Goal: Task Accomplishment & Management: Use online tool/utility

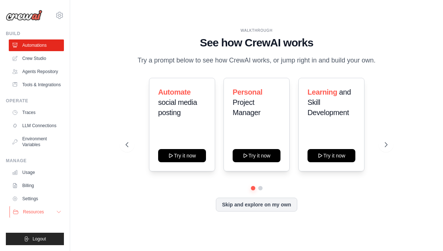
click at [45, 214] on button "Resources" at bounding box center [36, 212] width 55 height 12
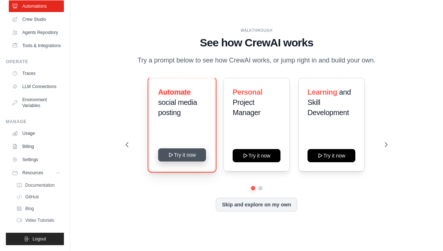
click at [173, 156] on button "Try it now" at bounding box center [182, 154] width 48 height 13
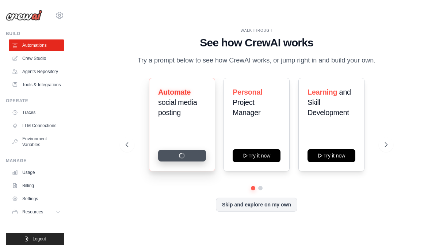
scroll to position [0, 0]
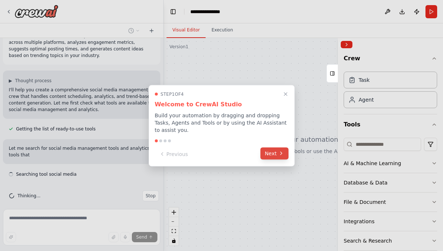
scroll to position [24, 0]
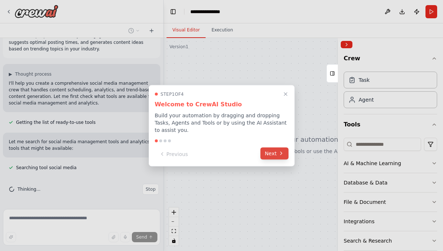
click at [269, 158] on button "Next" at bounding box center [274, 153] width 28 height 12
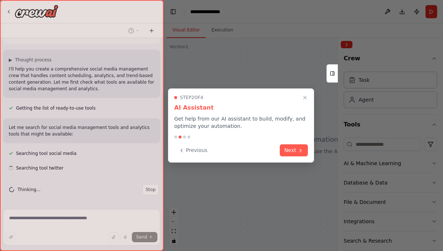
scroll to position [38, 0]
click at [280, 152] on div "Previous Next" at bounding box center [241, 150] width 134 height 12
click at [293, 149] on button "Next" at bounding box center [294, 149] width 28 height 12
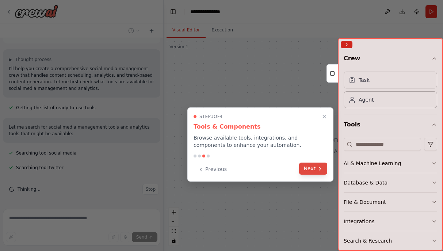
click at [305, 166] on button "Next" at bounding box center [313, 168] width 28 height 12
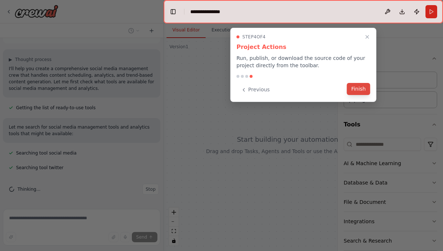
click at [356, 92] on button "Finish" at bounding box center [358, 89] width 23 height 12
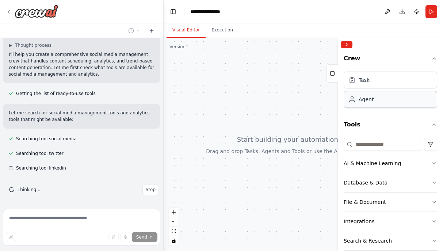
scroll to position [53, 0]
click at [212, 9] on div "**********" at bounding box center [209, 11] width 38 height 7
click at [212, 9] on div "**********" at bounding box center [226, 11] width 73 height 7
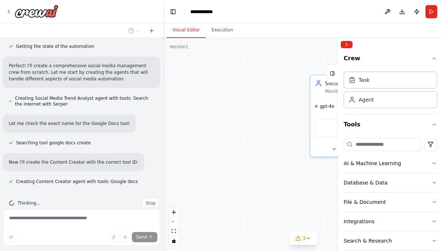
scroll to position [352, 0]
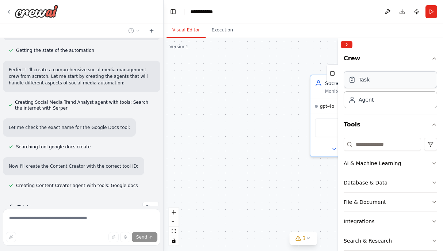
click at [408, 83] on div "Task" at bounding box center [390, 79] width 93 height 17
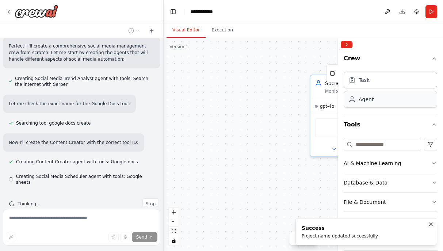
scroll to position [378, 0]
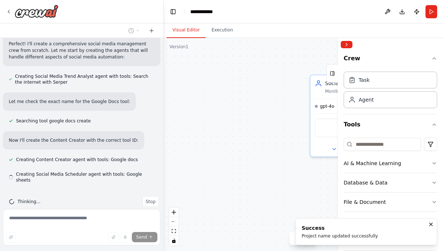
click at [388, 108] on div "Task Agent" at bounding box center [390, 88] width 93 height 39
click at [375, 102] on div "Agent" at bounding box center [390, 99] width 93 height 17
click at [347, 41] on button "Collapse right sidebar" at bounding box center [347, 44] width 12 height 7
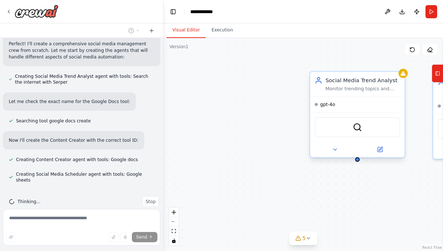
click at [346, 104] on div "gpt-4o" at bounding box center [357, 104] width 95 height 15
click at [394, 89] on div "Monitor trending topics and hashtags in the {industry} industry, analyze social…" at bounding box center [362, 88] width 74 height 6
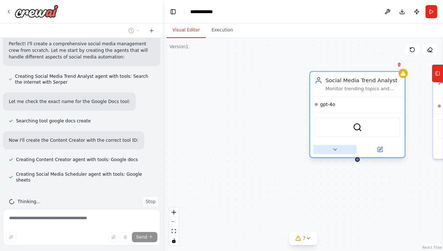
click at [336, 152] on icon at bounding box center [335, 149] width 6 height 6
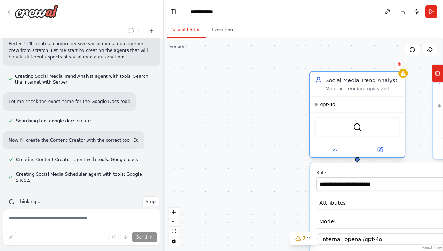
click at [343, 108] on div "gpt-4o" at bounding box center [357, 104] width 95 height 15
click at [268, 85] on div "**********" at bounding box center [303, 144] width 279 height 213
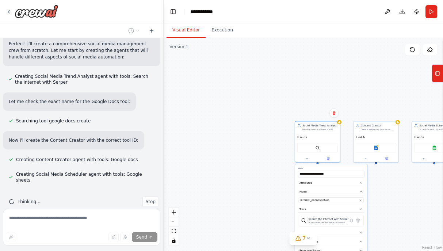
drag, startPoint x: 353, startPoint y: 78, endPoint x: 268, endPoint y: 77, distance: 84.3
click at [268, 77] on div "**********" at bounding box center [303, 144] width 279 height 213
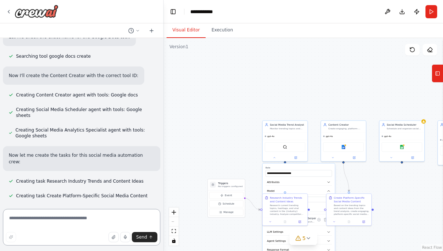
scroll to position [444, 0]
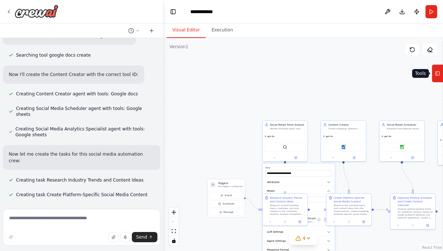
click at [436, 75] on rect at bounding box center [438, 74] width 4 height 4
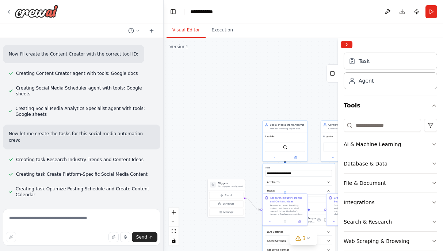
scroll to position [18, 0]
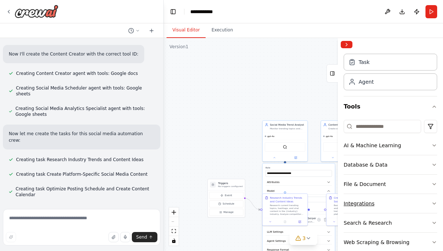
click at [370, 203] on div "Integrations" at bounding box center [359, 203] width 31 height 7
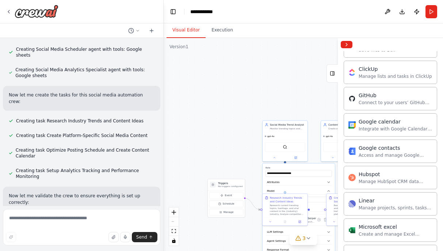
scroll to position [503, 0]
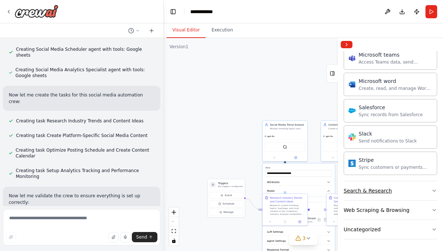
click at [357, 183] on button "Search & Research" at bounding box center [390, 190] width 93 height 19
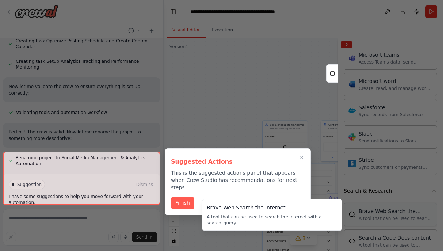
scroll to position [613, 0]
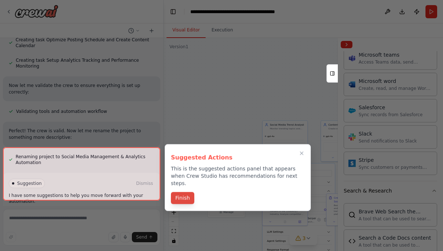
click at [184, 194] on button "Finish" at bounding box center [182, 198] width 23 height 12
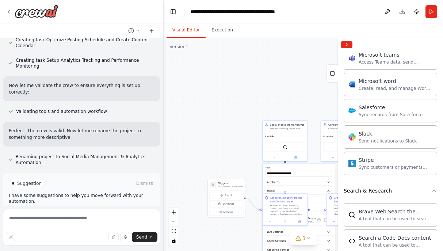
click at [79, 211] on span "Run Automation" at bounding box center [84, 214] width 35 height 6
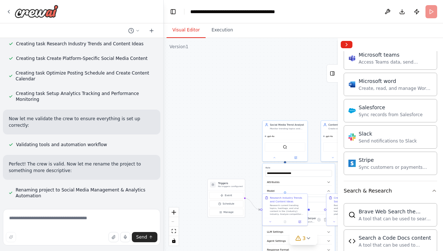
scroll to position [554, 0]
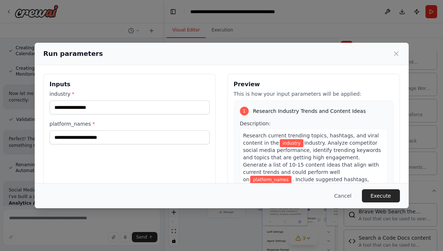
click at [71, 97] on div "industry *" at bounding box center [130, 102] width 160 height 24
click at [71, 102] on input "industry *" at bounding box center [130, 107] width 160 height 14
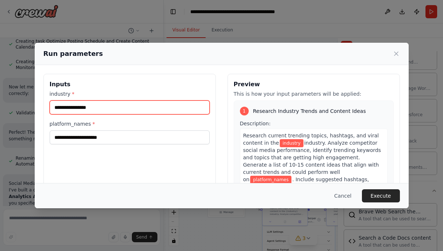
type input "*"
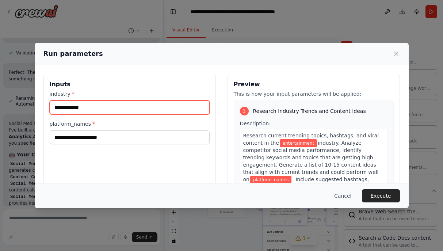
type input "**********"
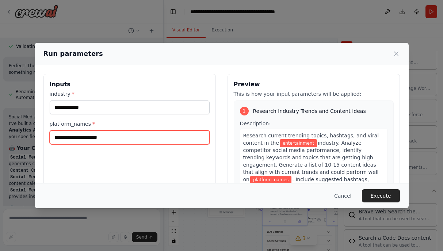
click at [72, 135] on input "platform_names *" at bounding box center [130, 137] width 160 height 14
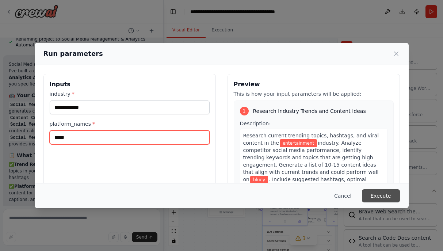
type input "*****"
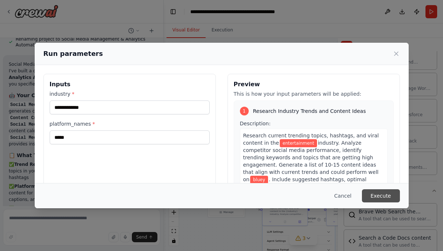
click at [375, 193] on button "Execute" at bounding box center [381, 195] width 38 height 13
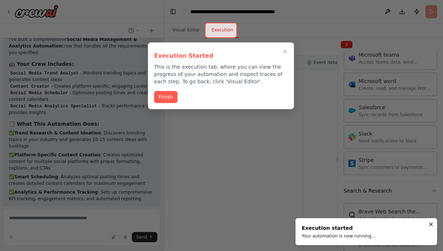
click at [160, 101] on button "Finish" at bounding box center [165, 97] width 23 height 12
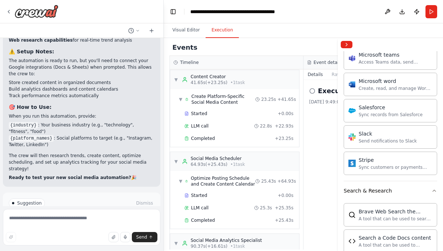
scroll to position [148, 0]
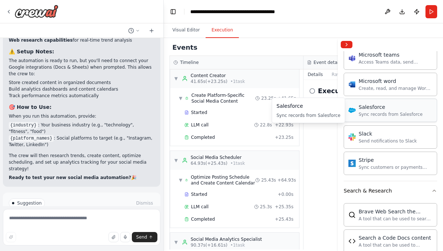
click at [364, 112] on div "Sync records from Salesforce" at bounding box center [391, 114] width 64 height 6
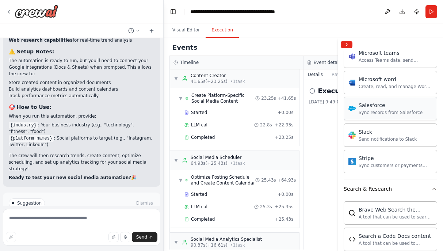
scroll to position [542, 0]
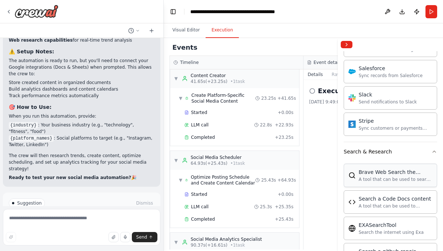
click at [382, 173] on div "Brave Web Search the internet" at bounding box center [396, 171] width 74 height 7
click at [368, 186] on div "Brave Web Search the internet A tool that can be used to search the internet wi…" at bounding box center [390, 175] width 93 height 23
click at [380, 106] on div "Slack Send notifications to Slack" at bounding box center [390, 97] width 93 height 23
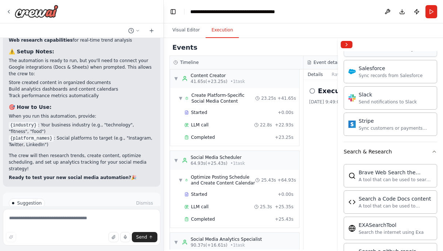
click at [365, 56] on div "Microsoft word Create, read, and manage Word documents and text files in OneDri…" at bounding box center [390, 44] width 93 height 23
click at [357, 52] on div "Microsoft word Create, read, and manage Word documents and text files in OneDri…" at bounding box center [390, 44] width 93 height 23
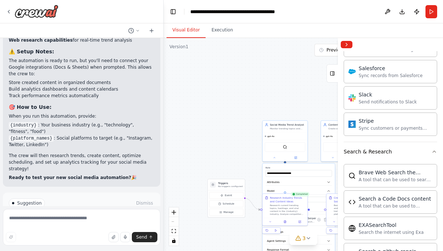
click at [184, 31] on button "Visual Editor" at bounding box center [185, 30] width 39 height 15
click at [347, 42] on button "Collapse right sidebar" at bounding box center [347, 44] width 12 height 7
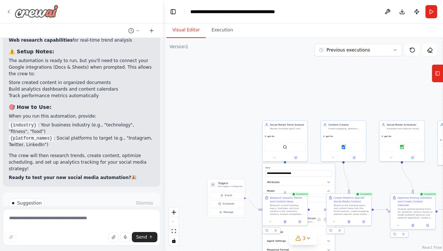
click at [32, 17] on img at bounding box center [37, 11] width 44 height 13
click at [4, 12] on div at bounding box center [81, 11] width 163 height 23
click at [10, 12] on icon at bounding box center [9, 12] width 6 height 6
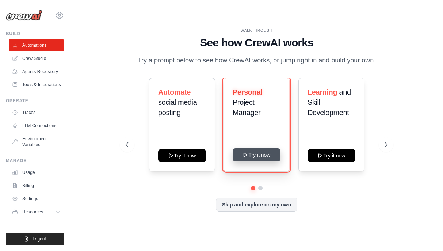
click at [252, 150] on button "Try it now" at bounding box center [257, 154] width 48 height 13
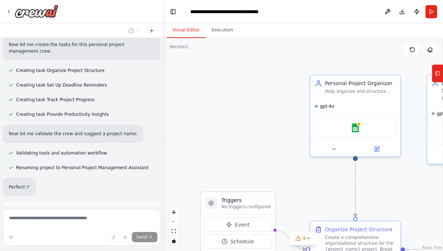
scroll to position [374, 0]
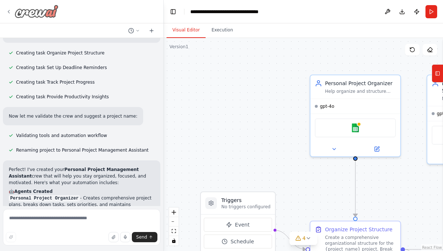
click at [9, 11] on icon at bounding box center [9, 12] width 6 height 6
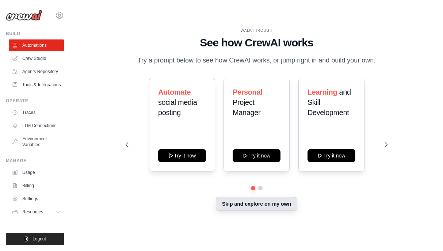
click at [236, 210] on button "Skip and explore on my own" at bounding box center [256, 204] width 81 height 14
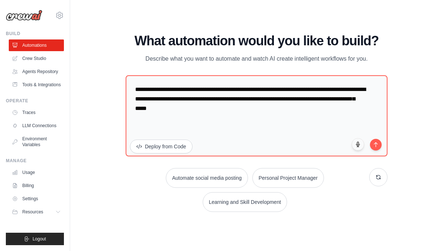
click at [372, 179] on button at bounding box center [378, 177] width 18 height 18
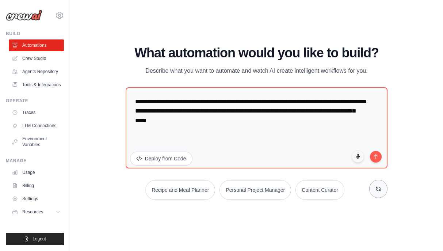
click at [375, 195] on button at bounding box center [378, 189] width 18 height 18
click at [19, 50] on link "Automations" at bounding box center [36, 45] width 55 height 12
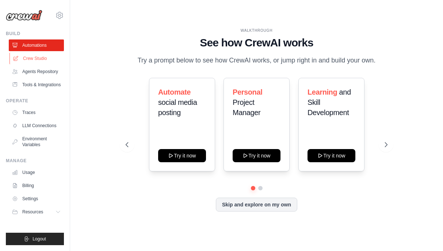
click at [23, 61] on link "Crew Studio" at bounding box center [36, 59] width 55 height 12
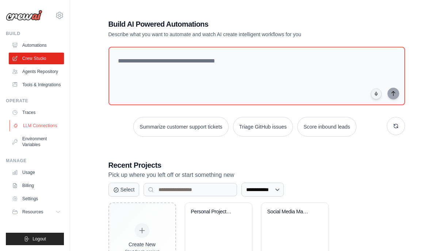
click at [40, 127] on link "LLM Connections" at bounding box center [36, 126] width 55 height 12
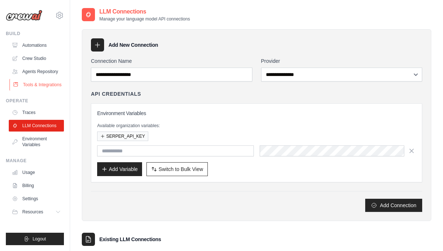
click at [39, 81] on link "Tools & Integrations" at bounding box center [36, 85] width 55 height 12
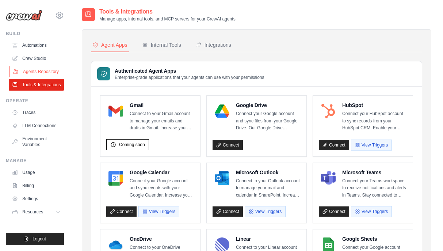
click at [29, 76] on link "Agents Repository" at bounding box center [36, 72] width 55 height 12
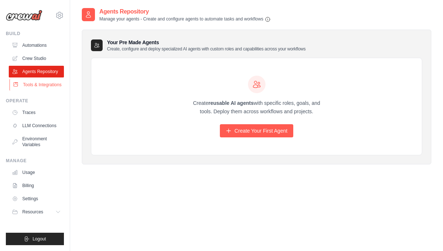
click at [32, 80] on link "Tools & Integrations" at bounding box center [36, 85] width 55 height 12
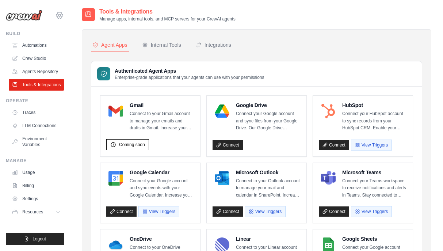
click at [55, 16] on icon at bounding box center [59, 15] width 9 height 9
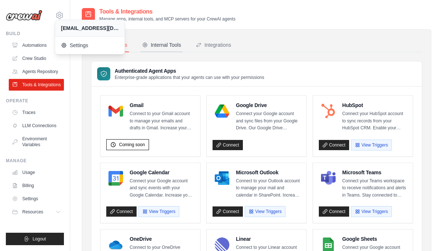
click at [152, 44] on div "Internal Tools" at bounding box center [161, 44] width 39 height 7
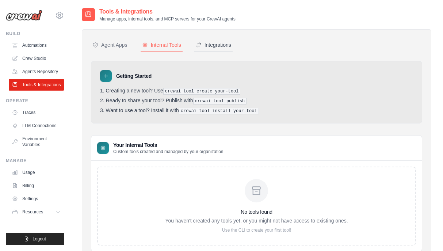
click at [216, 49] on button "Integrations" at bounding box center [213, 45] width 38 height 14
